Goal: Information Seeking & Learning: Find specific fact

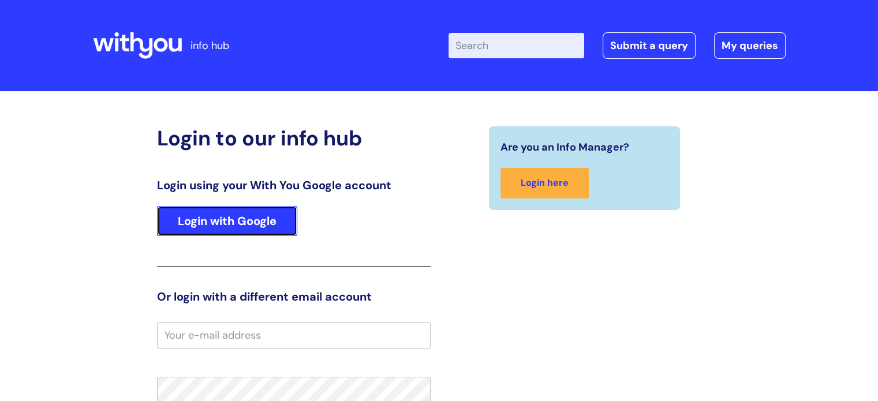
click at [229, 226] on link "Login with Google" at bounding box center [227, 221] width 140 height 30
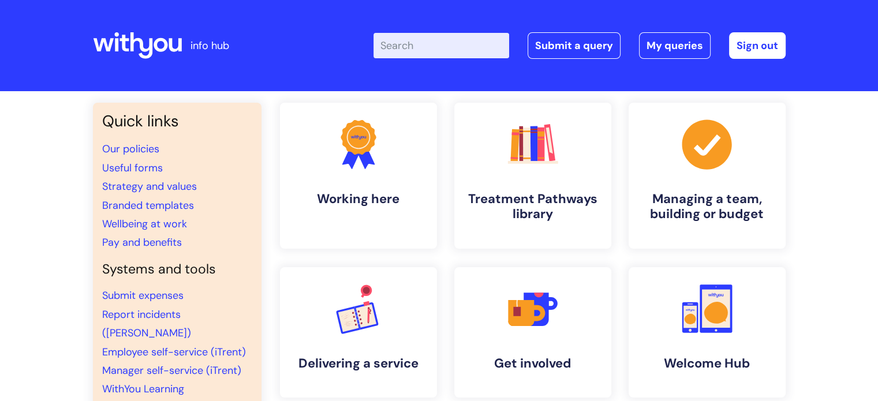
click at [445, 54] on input "Enter your search term here..." at bounding box center [441, 45] width 136 height 25
type input "interview questions"
click button "Search" at bounding box center [0, 0] width 0 height 0
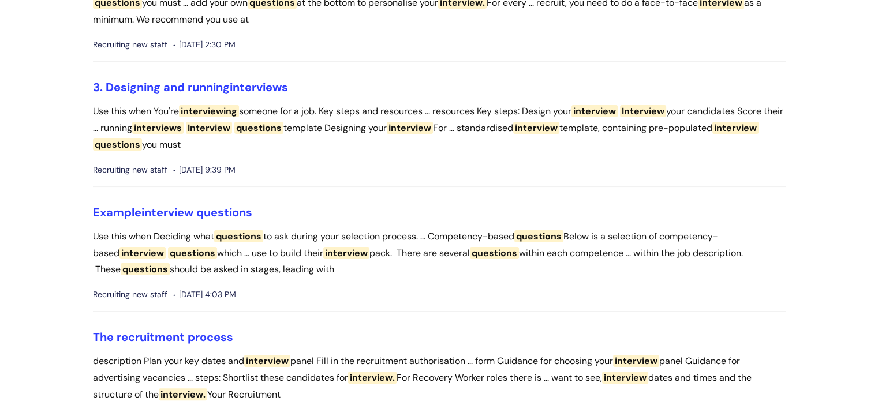
scroll to position [173, 0]
click at [178, 211] on span "interview" at bounding box center [167, 211] width 52 height 15
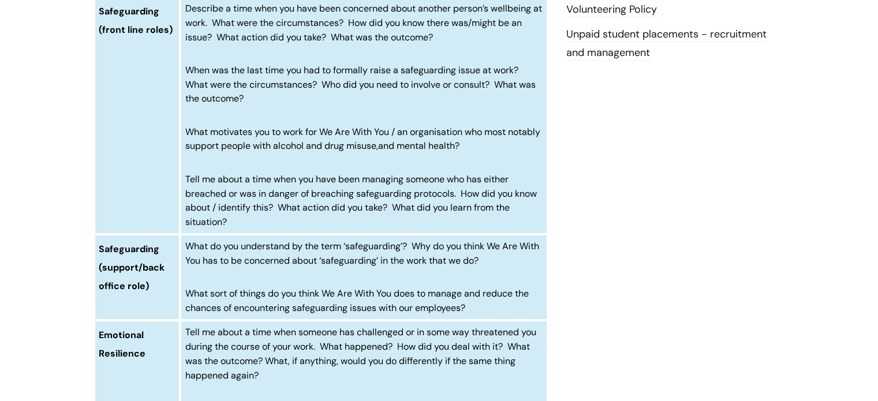
scroll to position [519, 0]
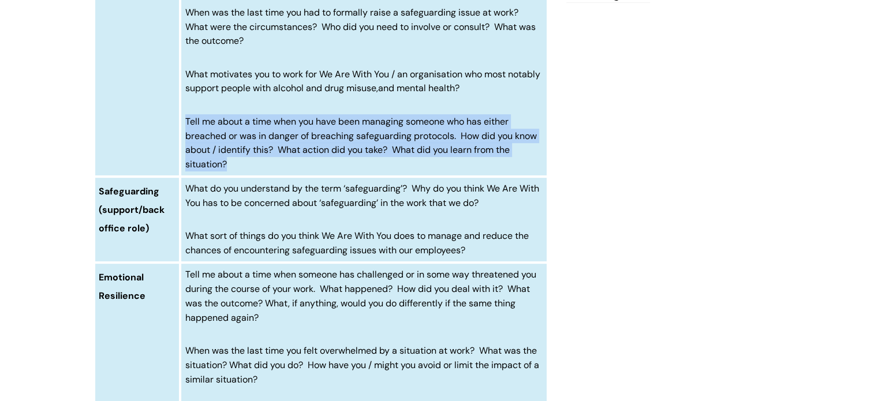
drag, startPoint x: 232, startPoint y: 163, endPoint x: 186, endPoint y: 118, distance: 64.1
click at [186, 118] on p "Tell me about a time when you have been managing someone who has either breache…" at bounding box center [363, 142] width 357 height 57
copy span "Tell me about a time when you have been managing someone who has either breache…"
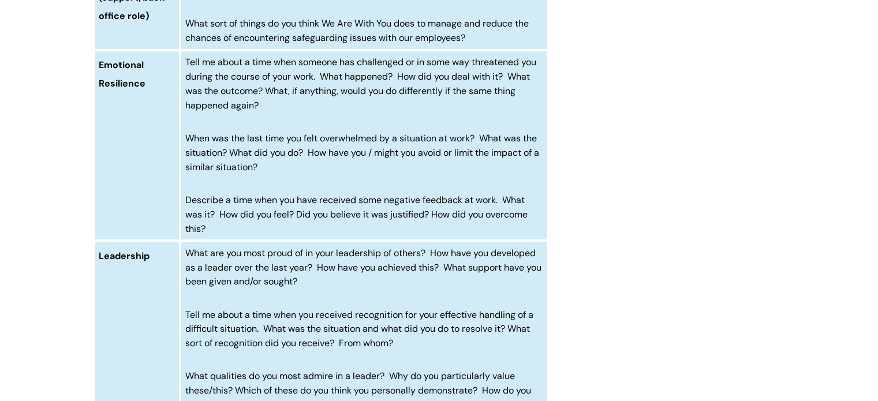
scroll to position [750, 0]
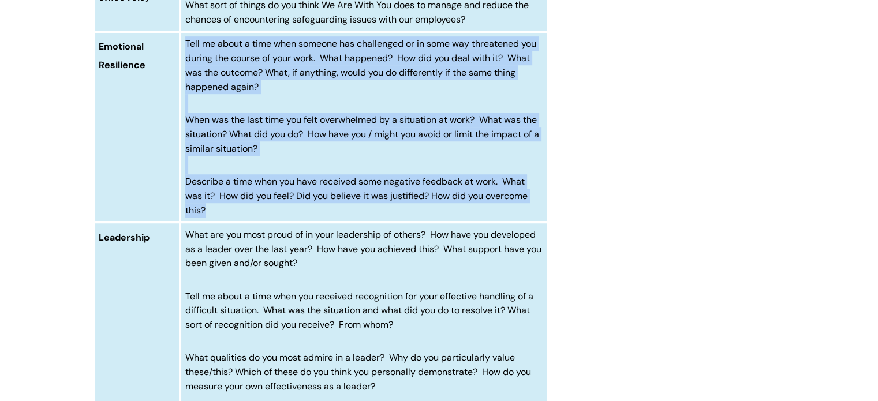
drag, startPoint x: 215, startPoint y: 211, endPoint x: 175, endPoint y: 194, distance: 42.7
click at [175, 194] on tr "Emotional Resilience Tell me about a time when someone has challenged or in som…" at bounding box center [321, 127] width 454 height 190
click at [308, 159] on td "Tell me about a time when someone has challenged or in some way threatened you …" at bounding box center [363, 127] width 367 height 190
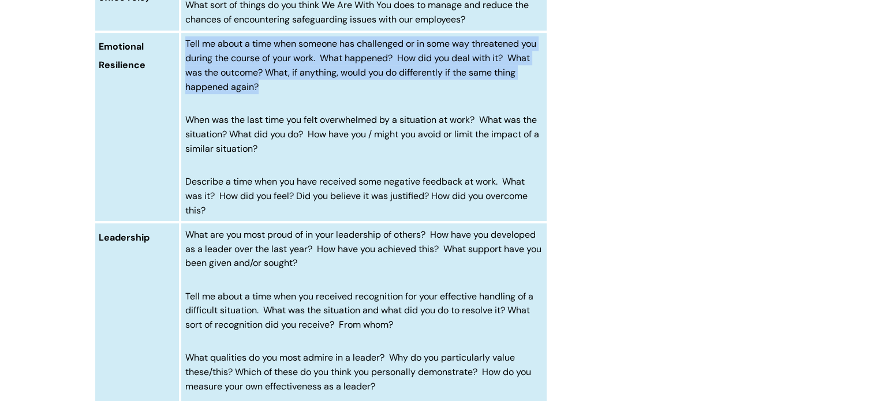
drag, startPoint x: 261, startPoint y: 87, endPoint x: 201, endPoint y: 50, distance: 70.5
click at [184, 44] on td "Tell me about a time when someone has challenged or in some way threatened you …" at bounding box center [363, 127] width 367 height 190
copy span "Tell me about a time when someone has challenged or in some way threatened you …"
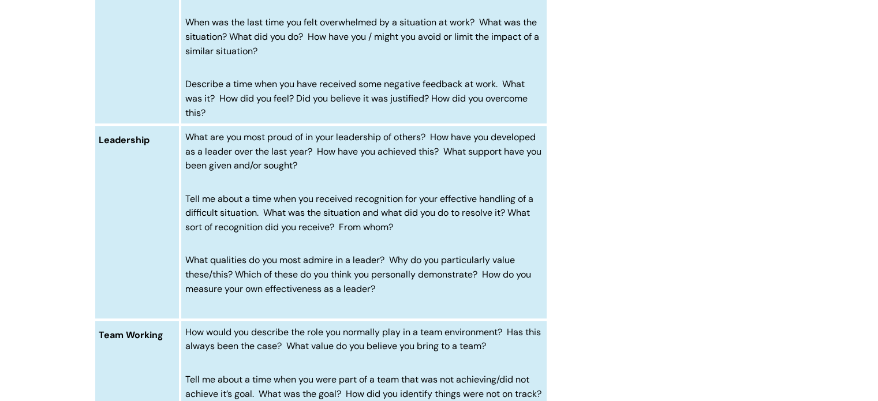
scroll to position [866, 0]
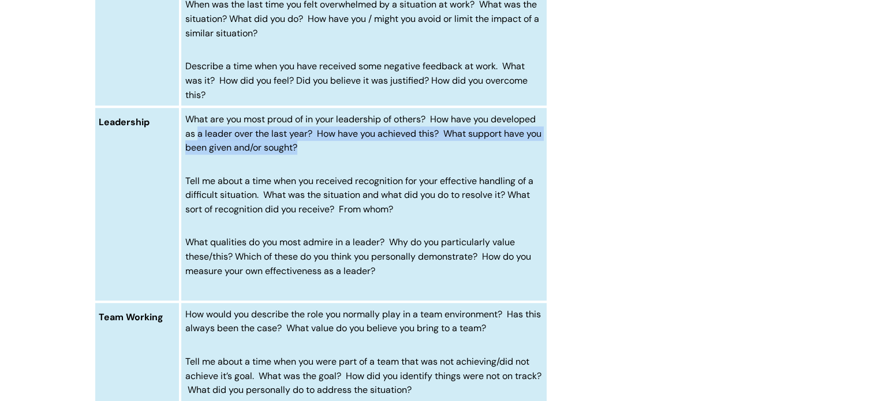
drag, startPoint x: 327, startPoint y: 147, endPoint x: 199, endPoint y: 132, distance: 128.5
click at [199, 132] on p "What are you most proud of in your leadership of others? How have you developed…" at bounding box center [363, 133] width 357 height 43
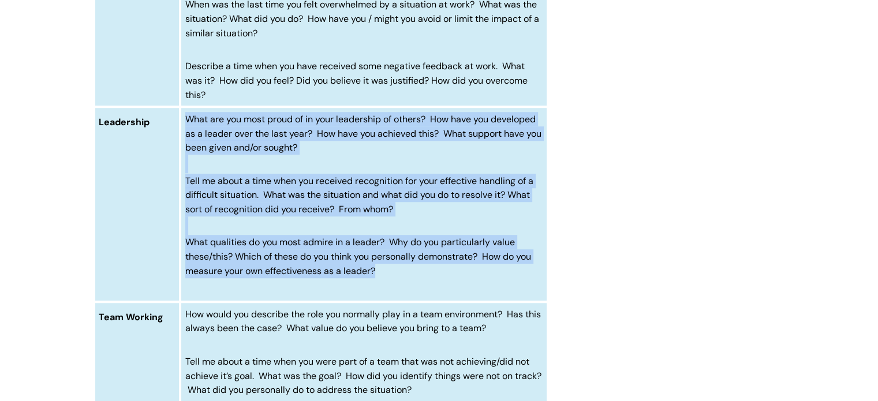
drag, startPoint x: 388, startPoint y: 272, endPoint x: 186, endPoint y: 119, distance: 253.3
click at [186, 119] on td "What are you most proud of in your leadership of others? How have you developed…" at bounding box center [363, 204] width 367 height 195
copy td "What are you most proud of in your leadership of others? How have you developed…"
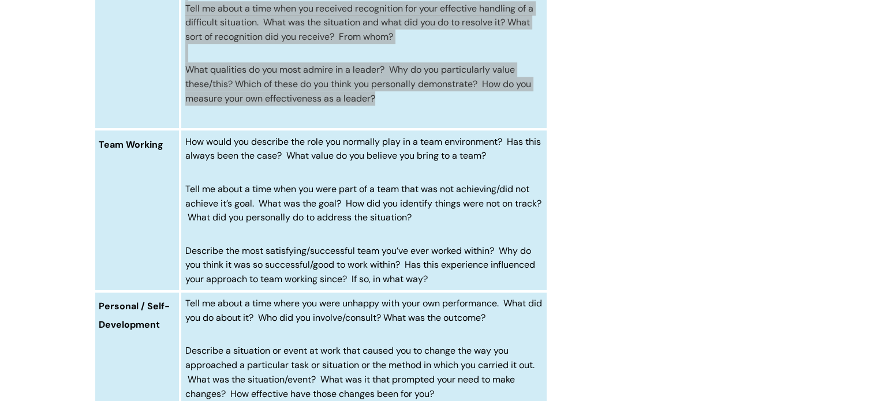
scroll to position [1039, 0]
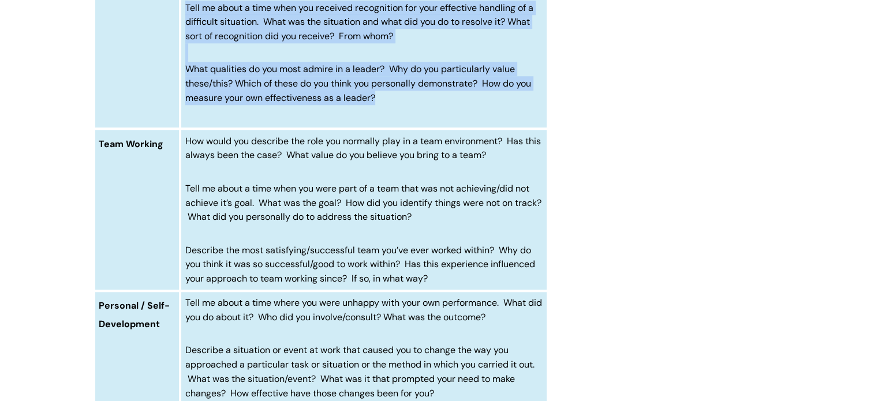
drag, startPoint x: 443, startPoint y: 276, endPoint x: 185, endPoint y: 253, distance: 259.6
click at [185, 253] on td "How would you describe the role you normally play in a team environment? Has th…" at bounding box center [363, 210] width 367 height 162
copy span "Describe the most satisfying/successful team you’ve ever worked within? Why do …"
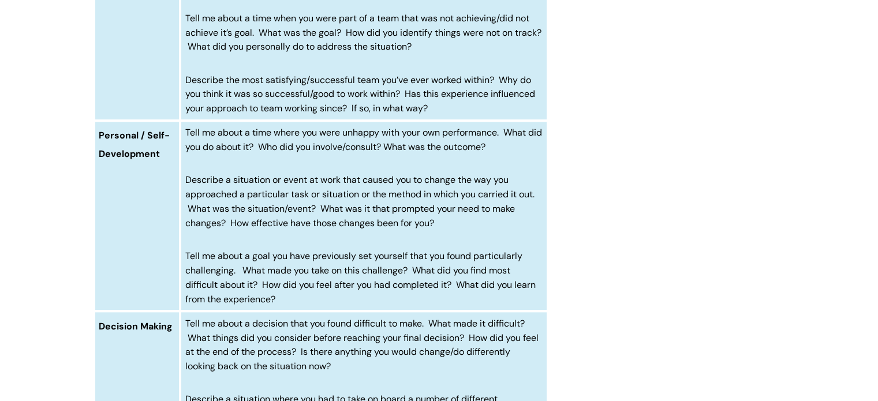
scroll to position [1212, 0]
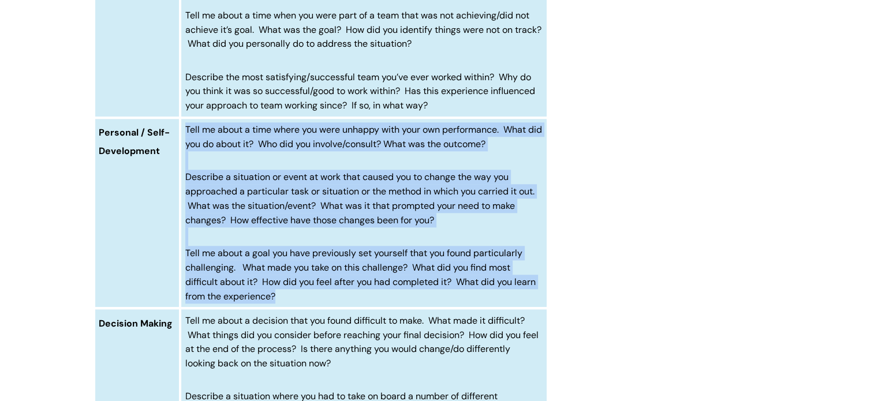
drag, startPoint x: 282, startPoint y: 296, endPoint x: 184, endPoint y: 133, distance: 190.5
click at [184, 133] on td "Tell me about a time where you were unhappy with your own performance. What did…" at bounding box center [363, 213] width 367 height 190
copy td "Tell me about a time where you were unhappy with your own performance. What did…"
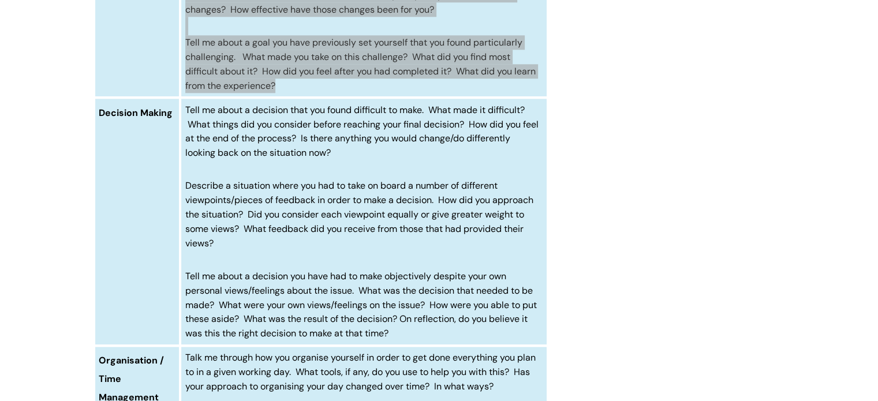
scroll to position [1443, 0]
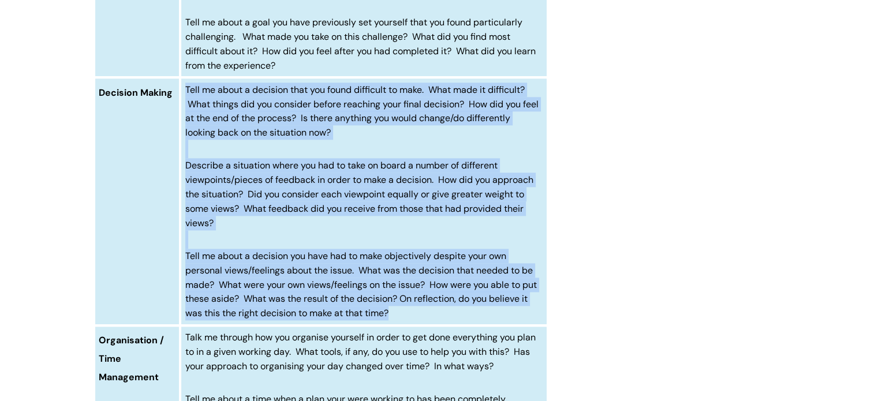
drag, startPoint x: 402, startPoint y: 314, endPoint x: 182, endPoint y: 90, distance: 313.8
click at [182, 90] on td "Tell me about a decision that you found difficult to make. What made it difficu…" at bounding box center [363, 201] width 367 height 248
copy td "Tell me about a decision that you found difficult to make. What made it difficu…"
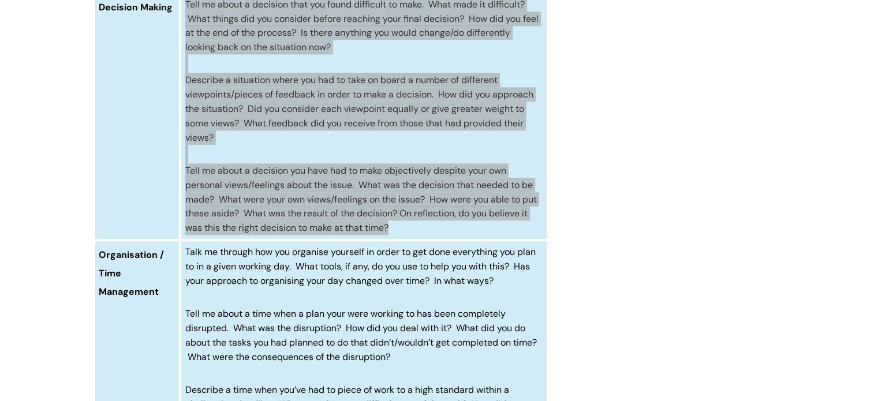
scroll to position [1616, 0]
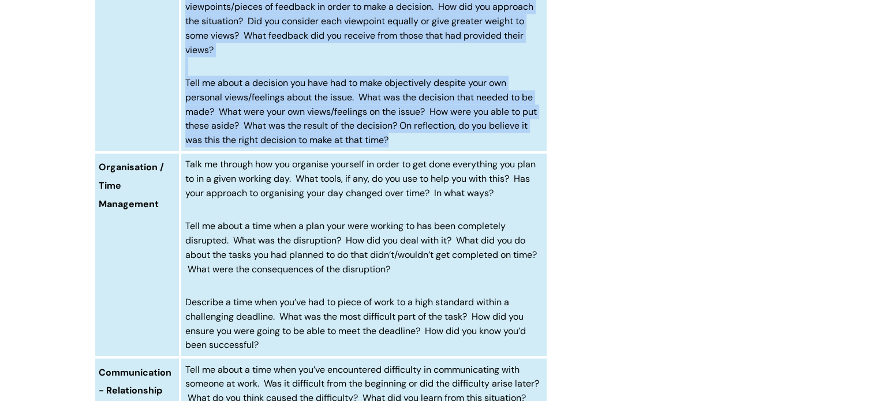
drag, startPoint x: 286, startPoint y: 343, endPoint x: 199, endPoint y: 302, distance: 96.8
click at [199, 302] on p "Describe a time when you’ve had to piece of work to a high standard within a ch…" at bounding box center [363, 323] width 357 height 57
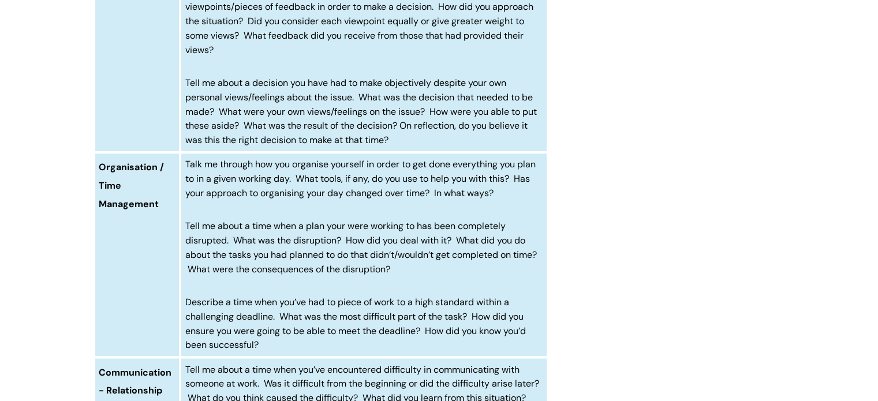
click at [416, 276] on td "Talk me through how you organise yourself in order to get done everything you p…" at bounding box center [363, 254] width 367 height 205
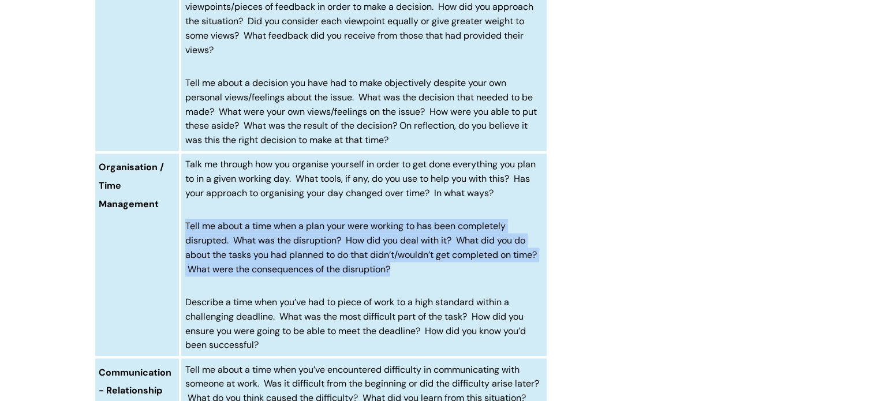
drag, startPoint x: 411, startPoint y: 269, endPoint x: 182, endPoint y: 223, distance: 234.3
click at [182, 223] on td "Talk me through how you organise yourself in order to get done everything you p…" at bounding box center [363, 254] width 367 height 205
copy span "Tell me about a time when a plan your were working to has been completely disru…"
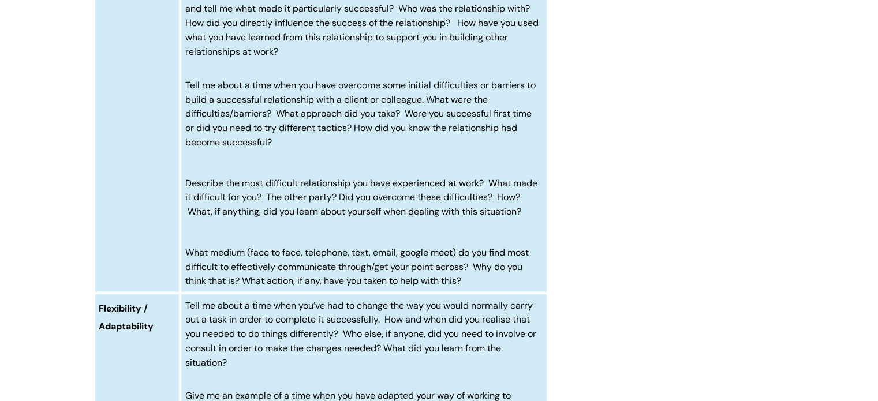
scroll to position [2135, 0]
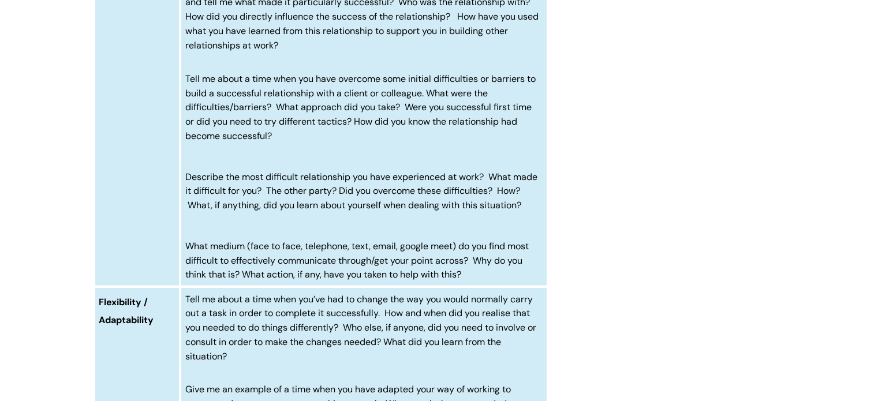
drag, startPoint x: 471, startPoint y: 289, endPoint x: 186, endPoint y: 187, distance: 302.8
click at [186, 187] on td "Tell me about a time when you’ve encountered difficulty in communicating with s…" at bounding box center [363, 62] width 367 height 448
copy td "Describe the most difficult relationship you have experienced at work? What mad…"
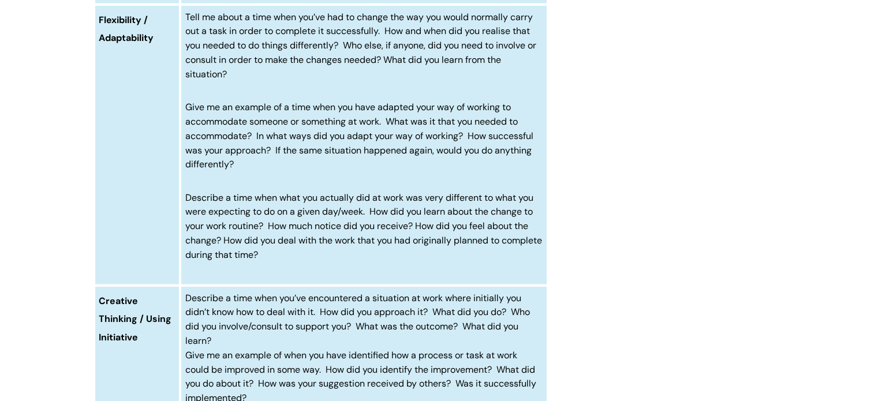
scroll to position [2424, 0]
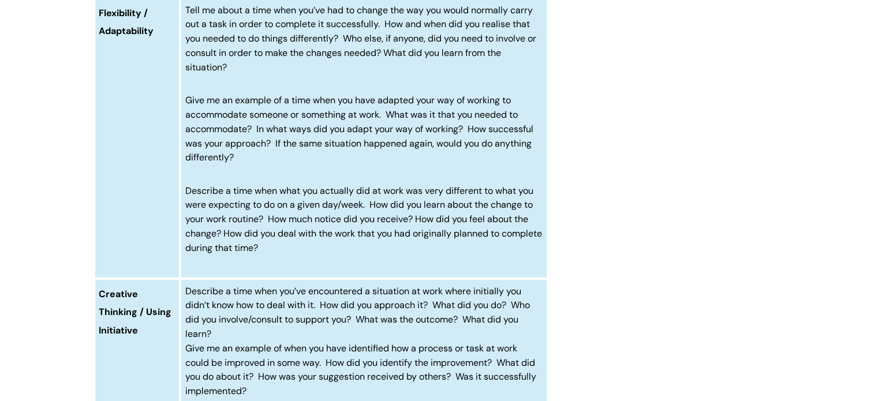
drag, startPoint x: 315, startPoint y: 263, endPoint x: 182, endPoint y: 119, distance: 195.2
click at [182, 119] on td "Tell me about a time when you’ve had to change the way you would normally carry…" at bounding box center [363, 138] width 367 height 281
copy td "Give me an example of a time when you have adapted your way of working to accom…"
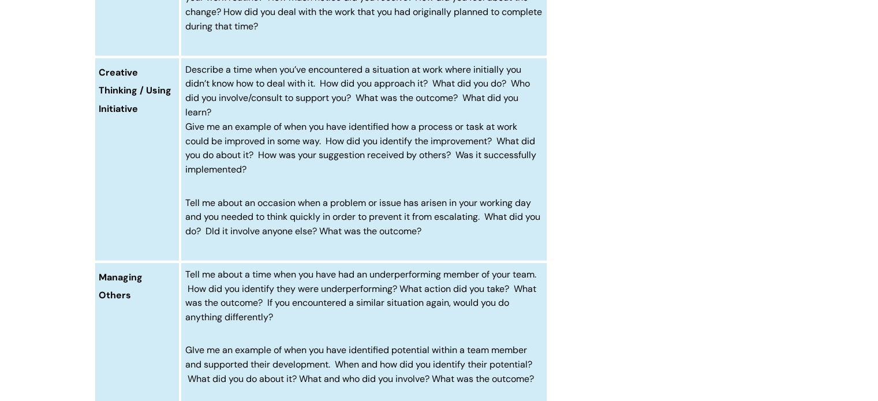
scroll to position [2654, 0]
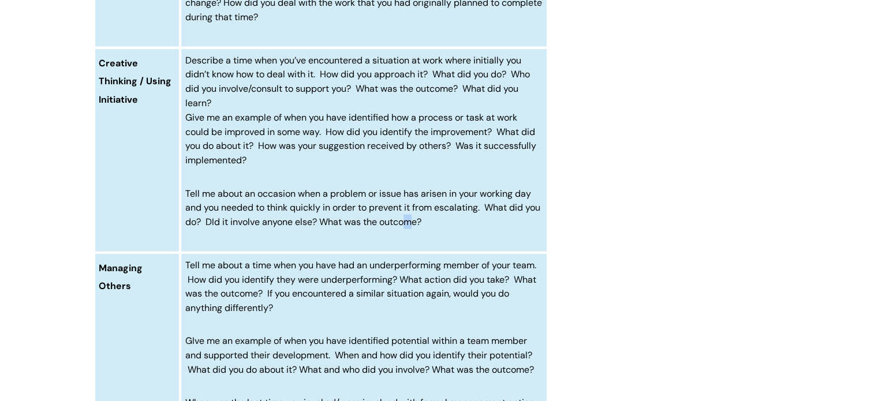
click at [424, 229] on p "Tell me about an occasion when a problem or issue has arisen in your working da…" at bounding box center [363, 207] width 357 height 43
drag, startPoint x: 273, startPoint y: 184, endPoint x: 184, endPoint y: 130, distance: 104.6
click at [184, 130] on td "Describe a time when you’ve encountered a situation at work where initially you…" at bounding box center [363, 150] width 367 height 205
copy span
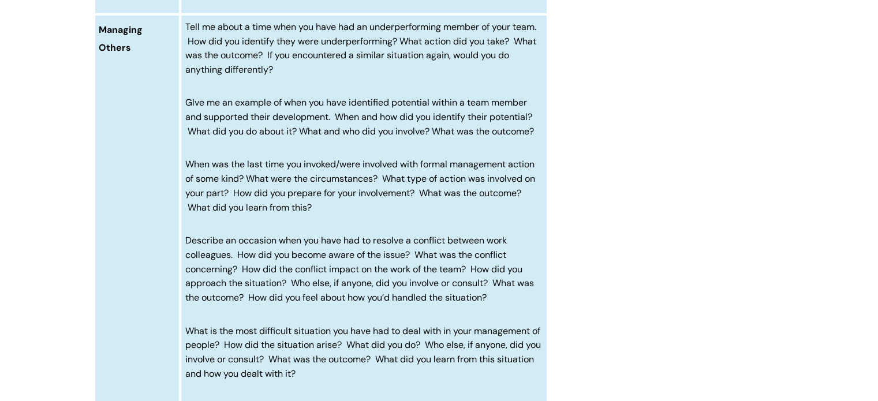
scroll to position [2943, 0]
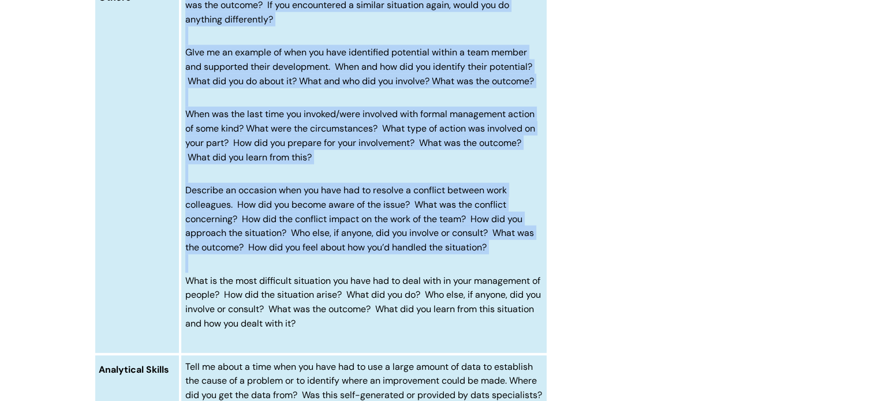
drag, startPoint x: 362, startPoint y: 346, endPoint x: 185, endPoint y: 12, distance: 379.0
click at [185, 12] on td "Tell me about a time when you have had an underperforming member of your team. …" at bounding box center [363, 159] width 367 height 390
click at [373, 331] on p "What is the most difficult situation you have had to deal with in your manageme…" at bounding box center [363, 302] width 357 height 57
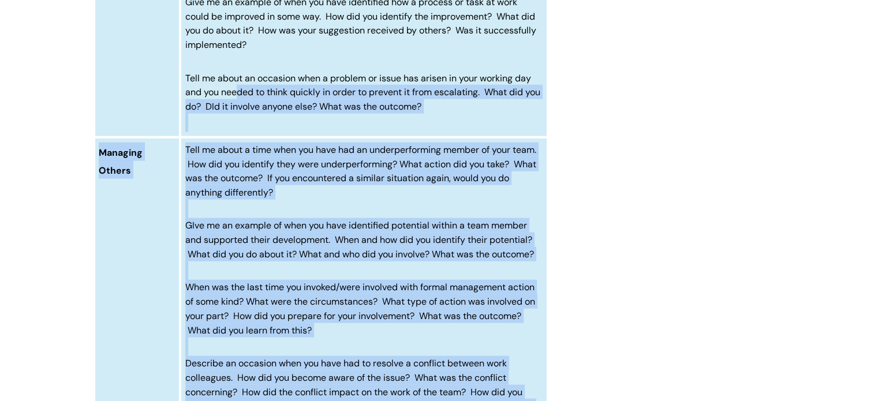
scroll to position [2770, 0]
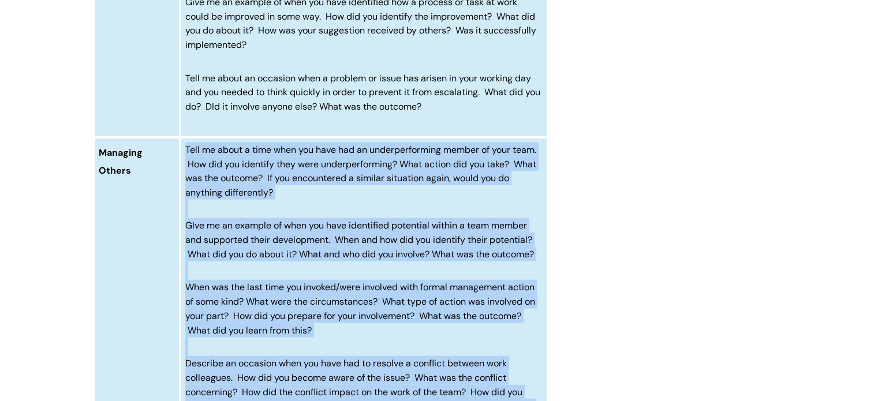
drag, startPoint x: 347, startPoint y: 346, endPoint x: 186, endPoint y: 165, distance: 242.0
click at [186, 165] on td "Tell me about a time when you have had an underperforming member of your team. …" at bounding box center [363, 332] width 367 height 390
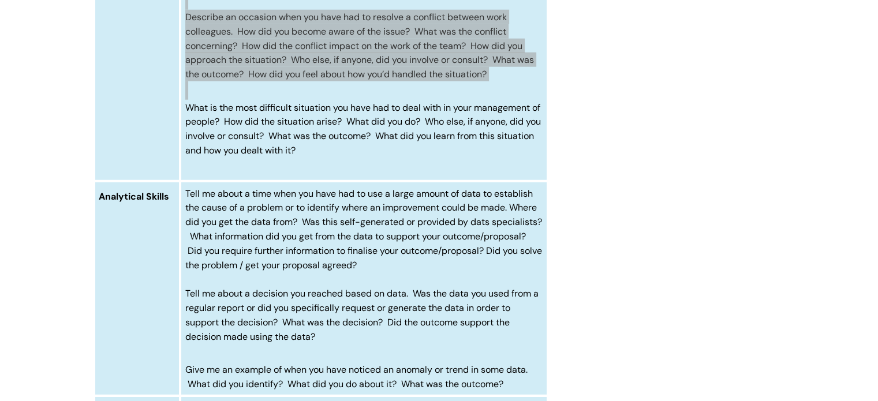
scroll to position [3232, 0]
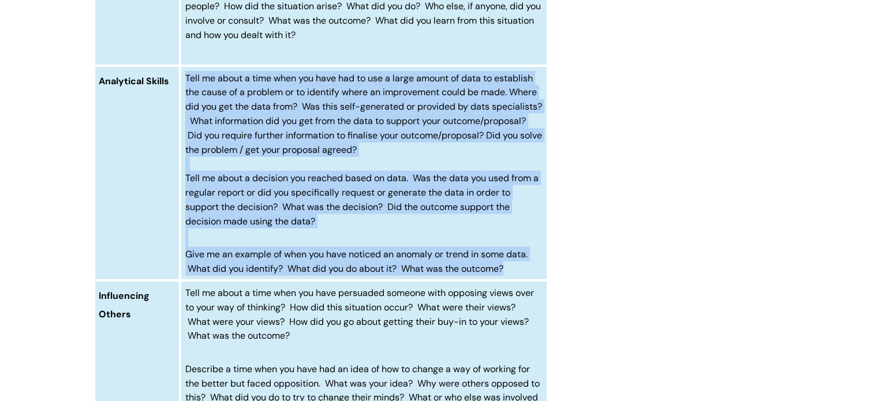
drag, startPoint x: 525, startPoint y: 284, endPoint x: 183, endPoint y: 99, distance: 388.6
click at [183, 99] on td "Tell me about a time when you have had to use a large amount of data to establi…" at bounding box center [363, 173] width 367 height 215
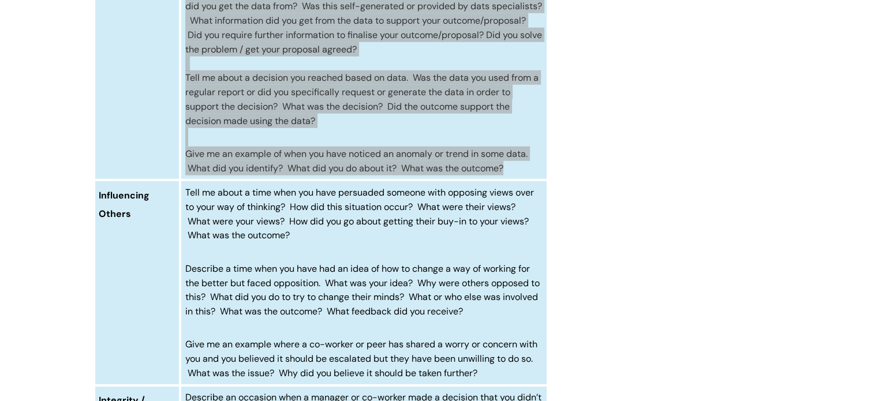
scroll to position [3462, 0]
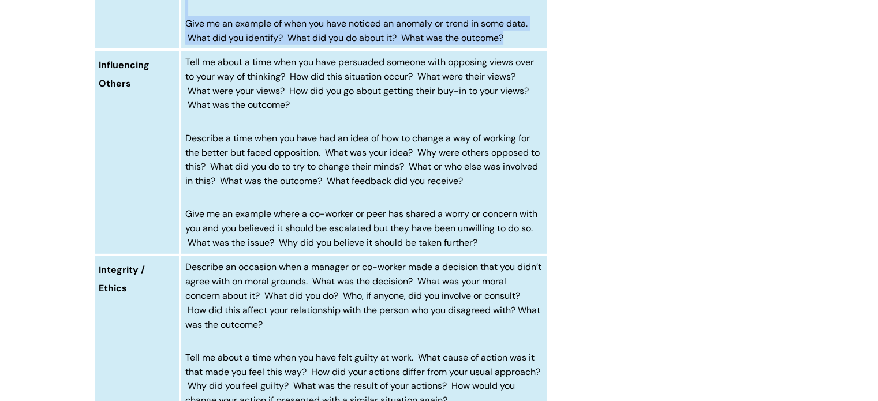
drag, startPoint x: 493, startPoint y: 256, endPoint x: 185, endPoint y: 74, distance: 357.8
click at [185, 74] on td "Tell me about a time when you have persuaded someone with opposing views over t…" at bounding box center [363, 152] width 367 height 205
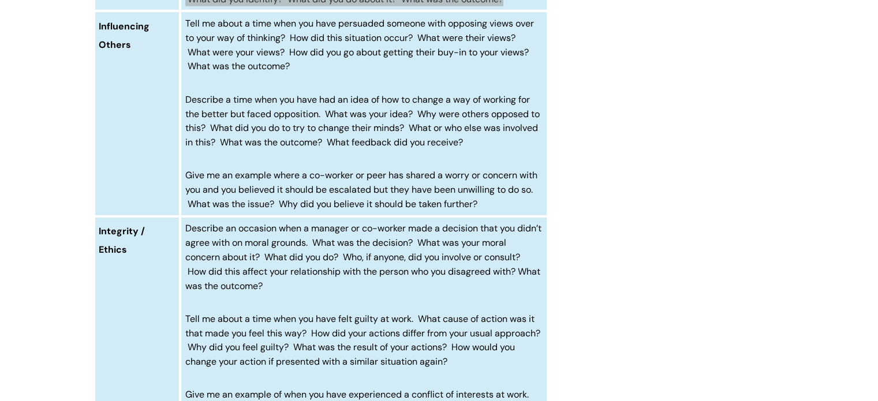
scroll to position [3693, 0]
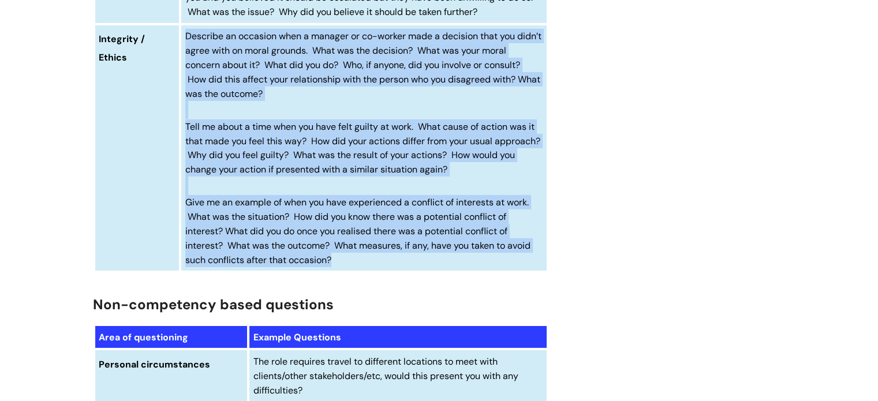
drag, startPoint x: 344, startPoint y: 276, endPoint x: 186, endPoint y: 55, distance: 271.4
click at [186, 54] on td "Describe an occasion when a manager or co-worker made a decision that you didn’…" at bounding box center [363, 148] width 367 height 248
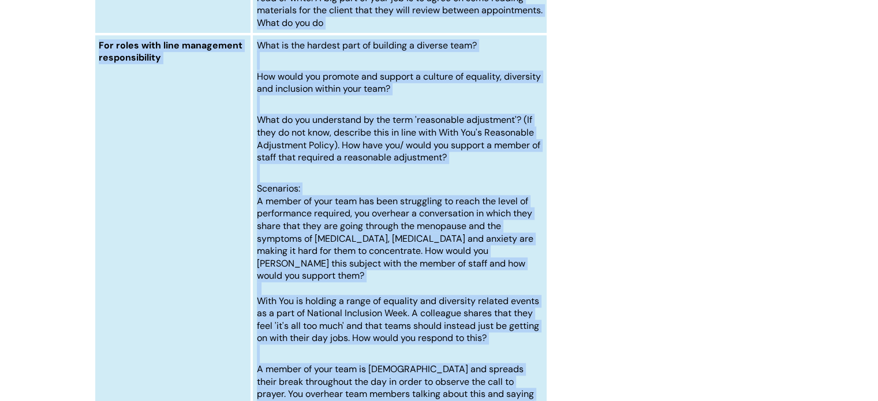
scroll to position [5340, 0]
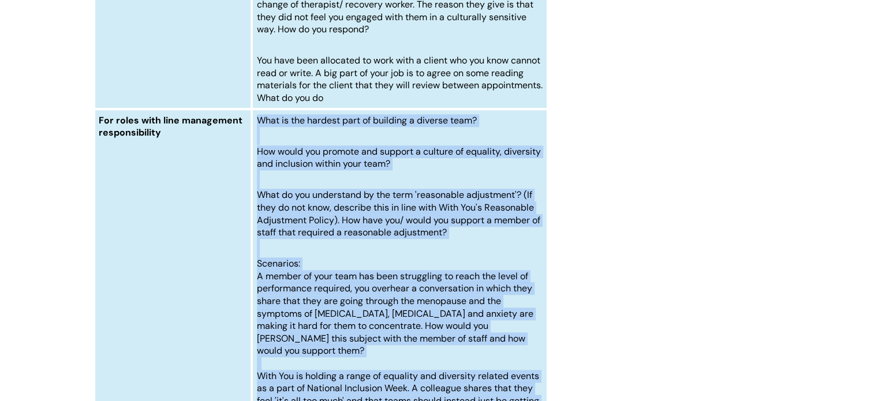
drag, startPoint x: 291, startPoint y: 371, endPoint x: 257, endPoint y: 147, distance: 227.0
click at [257, 147] on td "What is the hardest part of building a diverse team? How would you promote and …" at bounding box center [399, 307] width 295 height 396
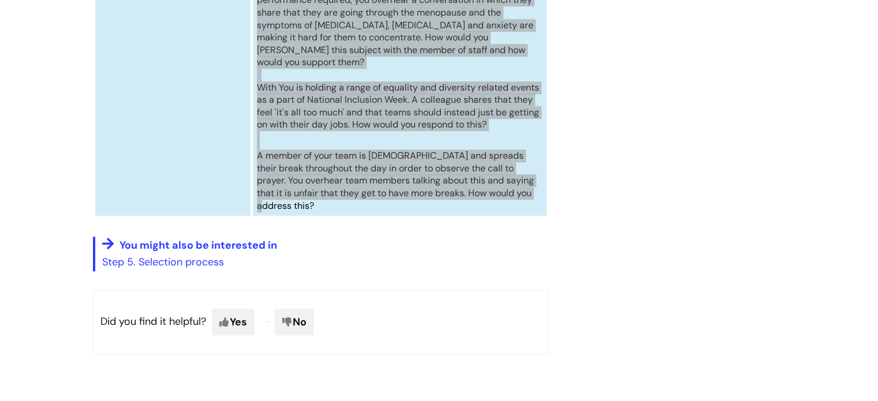
scroll to position [5686, 0]
